Goal: Consume media (video, audio): Consume media (video, audio)

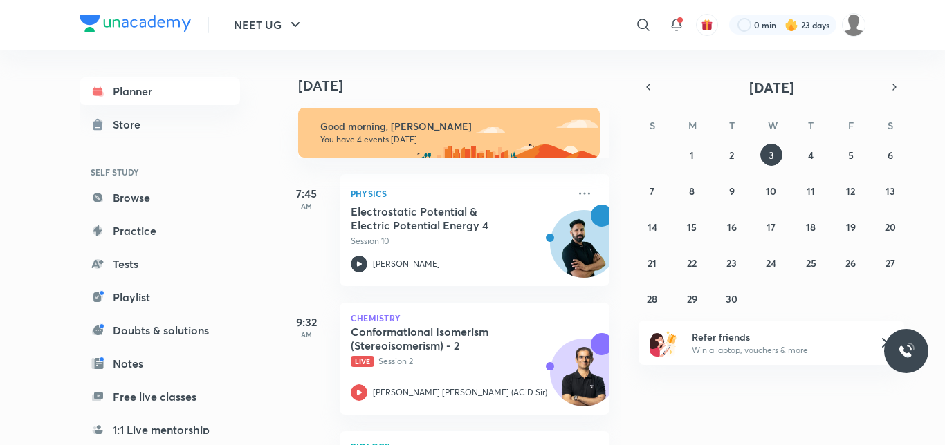
scroll to position [248, 0]
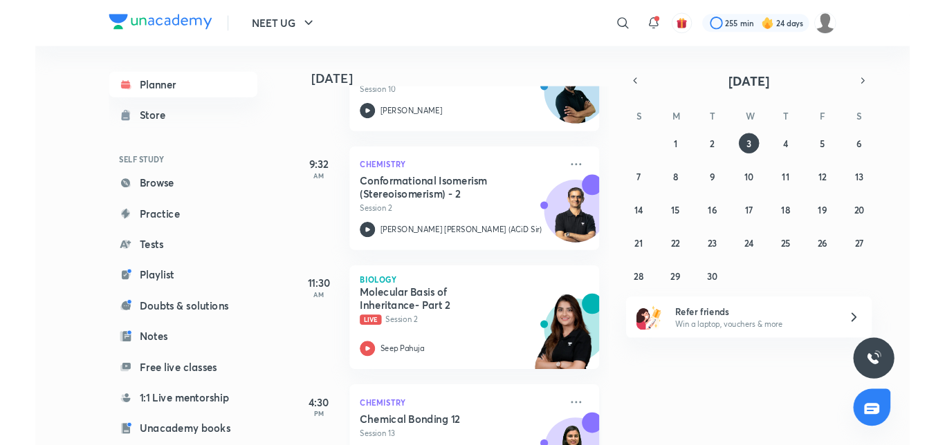
scroll to position [166, 0]
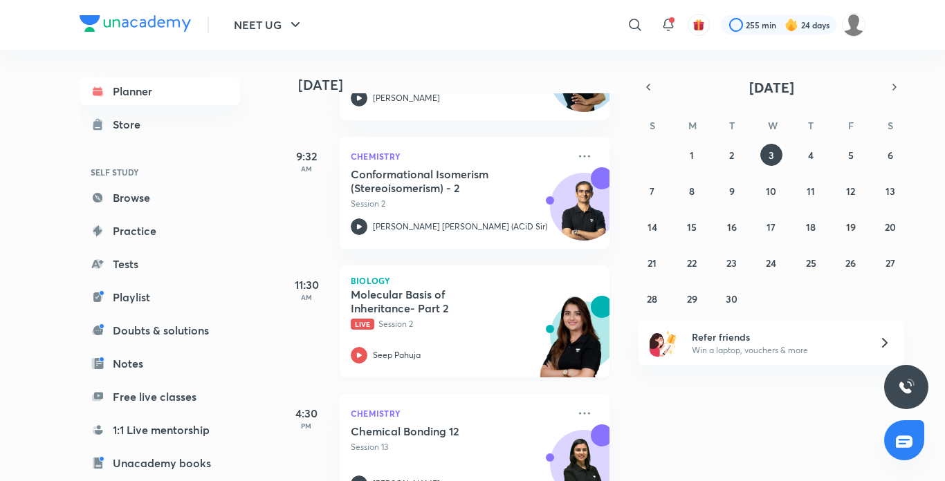
click at [358, 352] on icon at bounding box center [359, 355] width 17 height 17
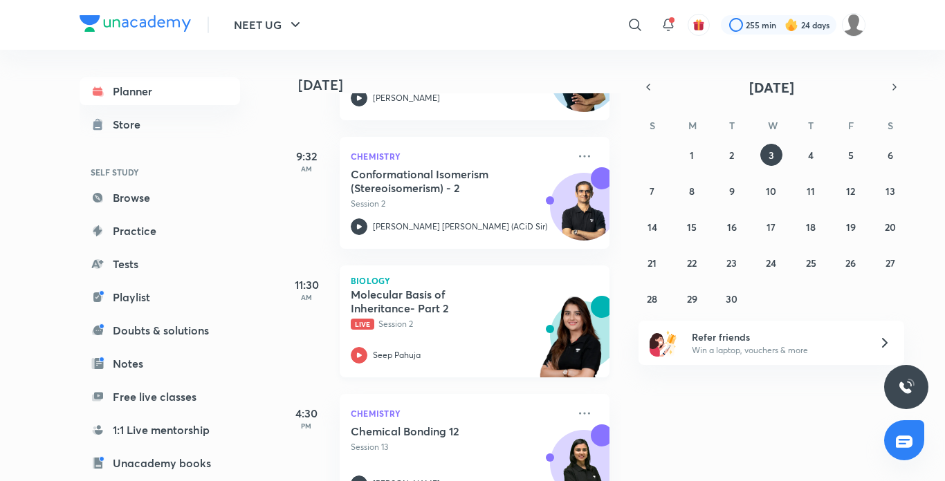
click at [358, 352] on icon at bounding box center [359, 355] width 17 height 17
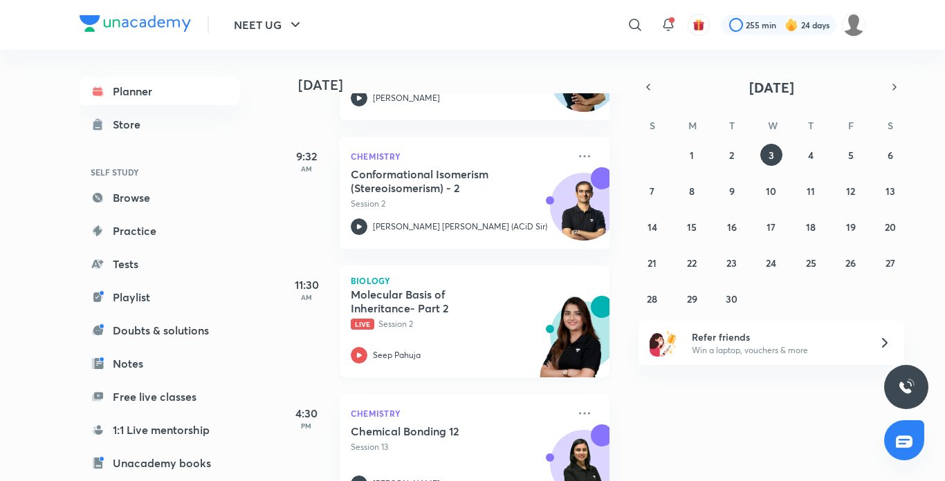
click at [358, 352] on icon at bounding box center [359, 355] width 17 height 17
drag, startPoint x: 358, startPoint y: 352, endPoint x: 358, endPoint y: 324, distance: 27.7
click at [358, 317] on div "Molecular Basis of Inheritance- Part 2 Live Session 2" at bounding box center [459, 309] width 217 height 43
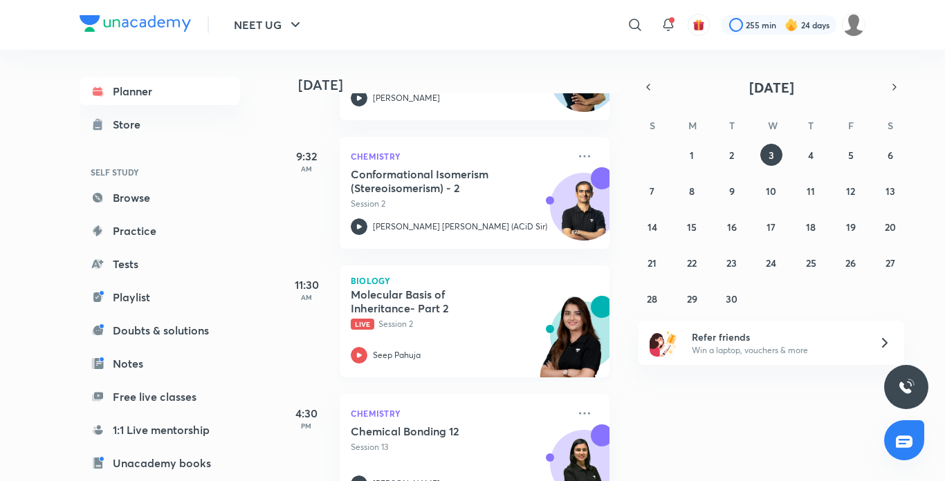
click at [358, 316] on div "Molecular Basis of Inheritance- Part 2 Live Session 2" at bounding box center [459, 309] width 217 height 43
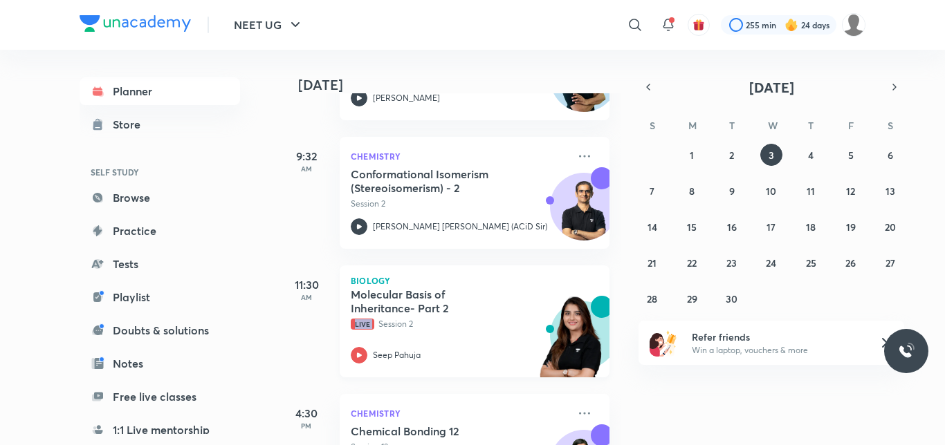
click at [355, 350] on iframe at bounding box center [472, 222] width 945 height 445
